Goal: Task Accomplishment & Management: Use online tool/utility

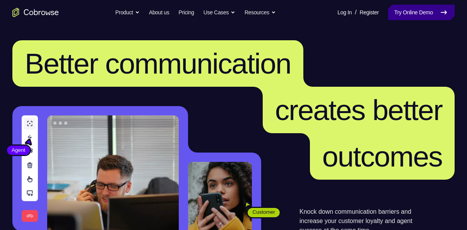
click at [415, 12] on link "Try Online Demo" at bounding box center [421, 12] width 67 height 15
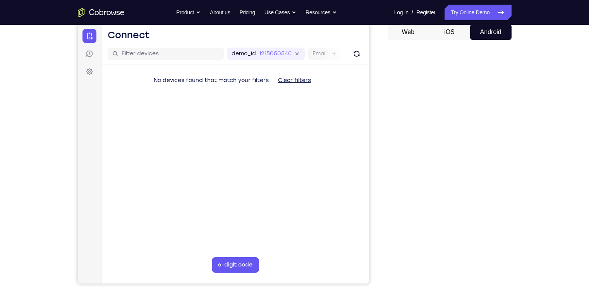
scroll to position [87, 0]
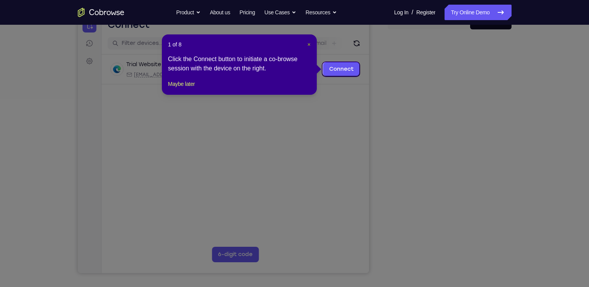
click at [309, 45] on span "×" at bounding box center [308, 44] width 3 height 6
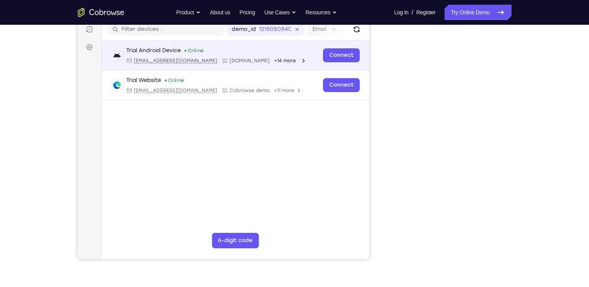
scroll to position [91, 0]
